Goal: Find contact information: Find contact information

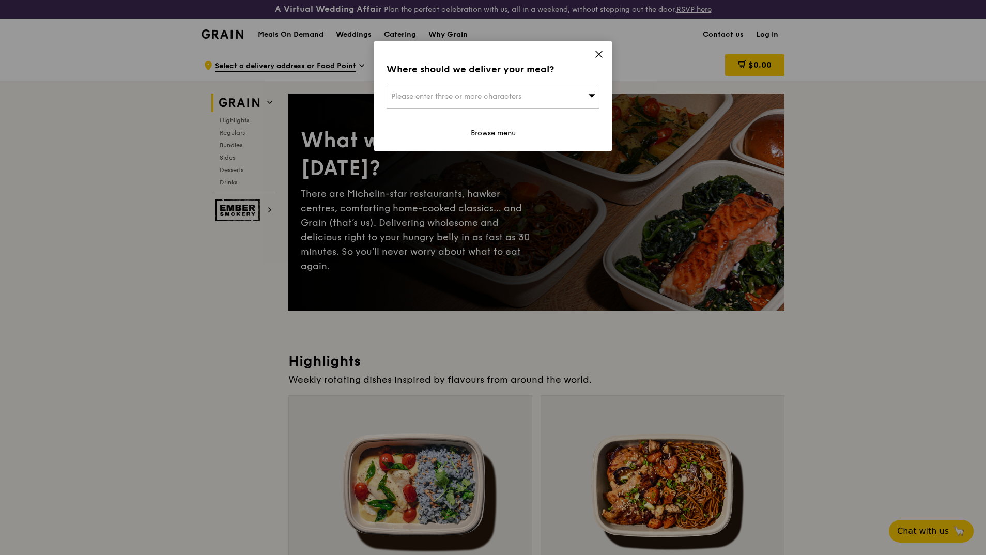
click at [597, 54] on icon at bounding box center [598, 54] width 9 height 9
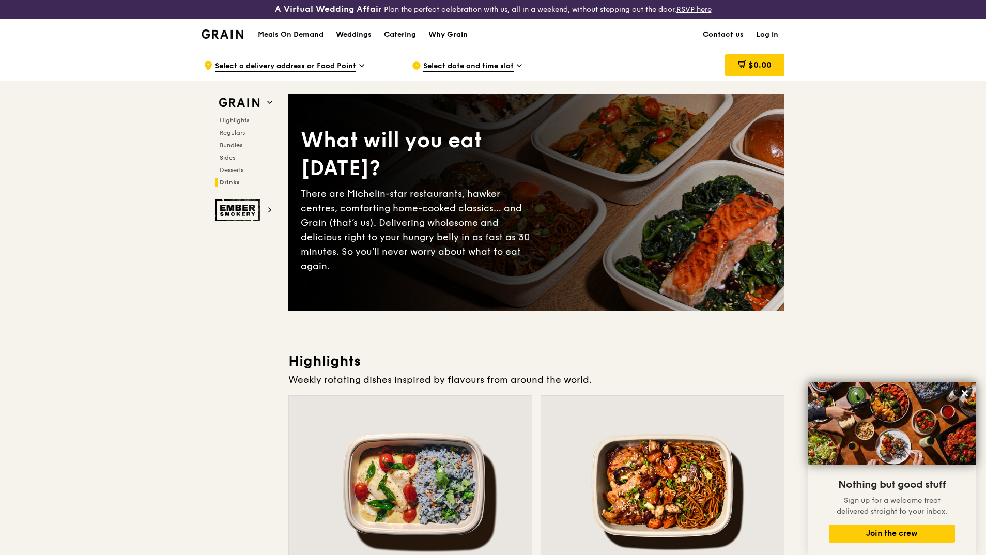
click at [732, 36] on link "Contact us" at bounding box center [722, 34] width 53 height 31
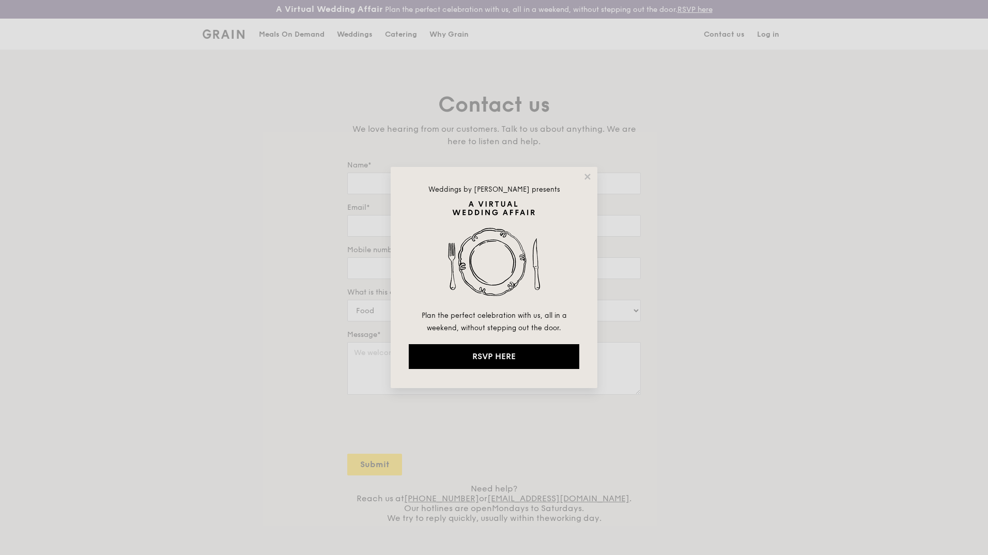
click at [586, 178] on icon at bounding box center [587, 177] width 6 height 6
